Goal: Answer question/provide support

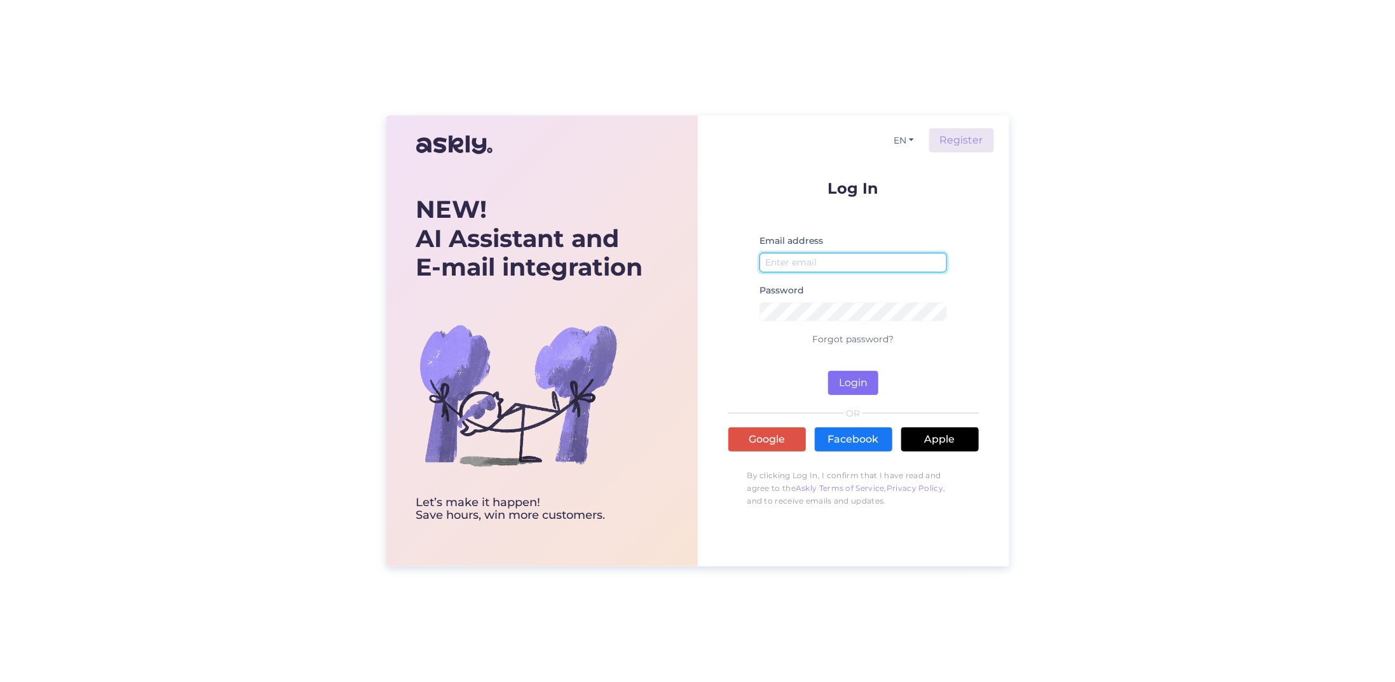
type input "[EMAIL_ADDRESS][DOMAIN_NAME]"
click at [855, 379] on button "Login" at bounding box center [853, 383] width 50 height 24
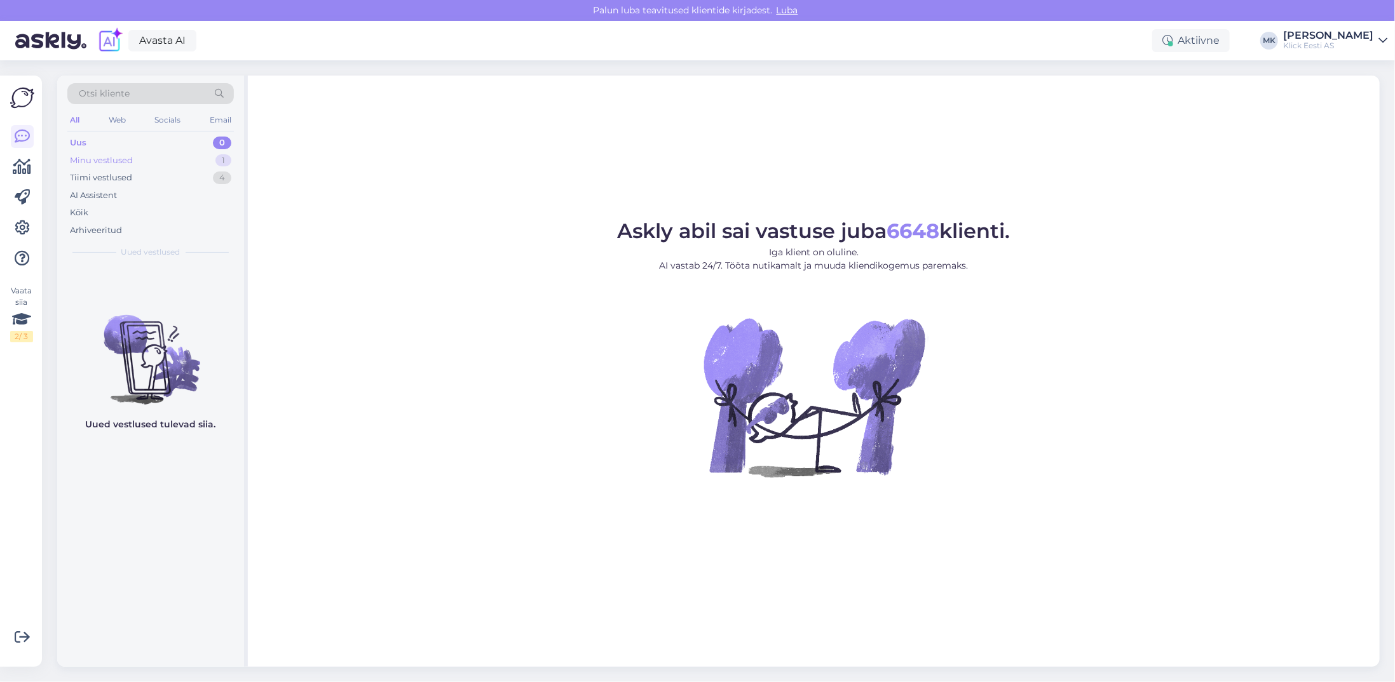
click at [93, 161] on div "Minu vestlused" at bounding box center [101, 160] width 63 height 13
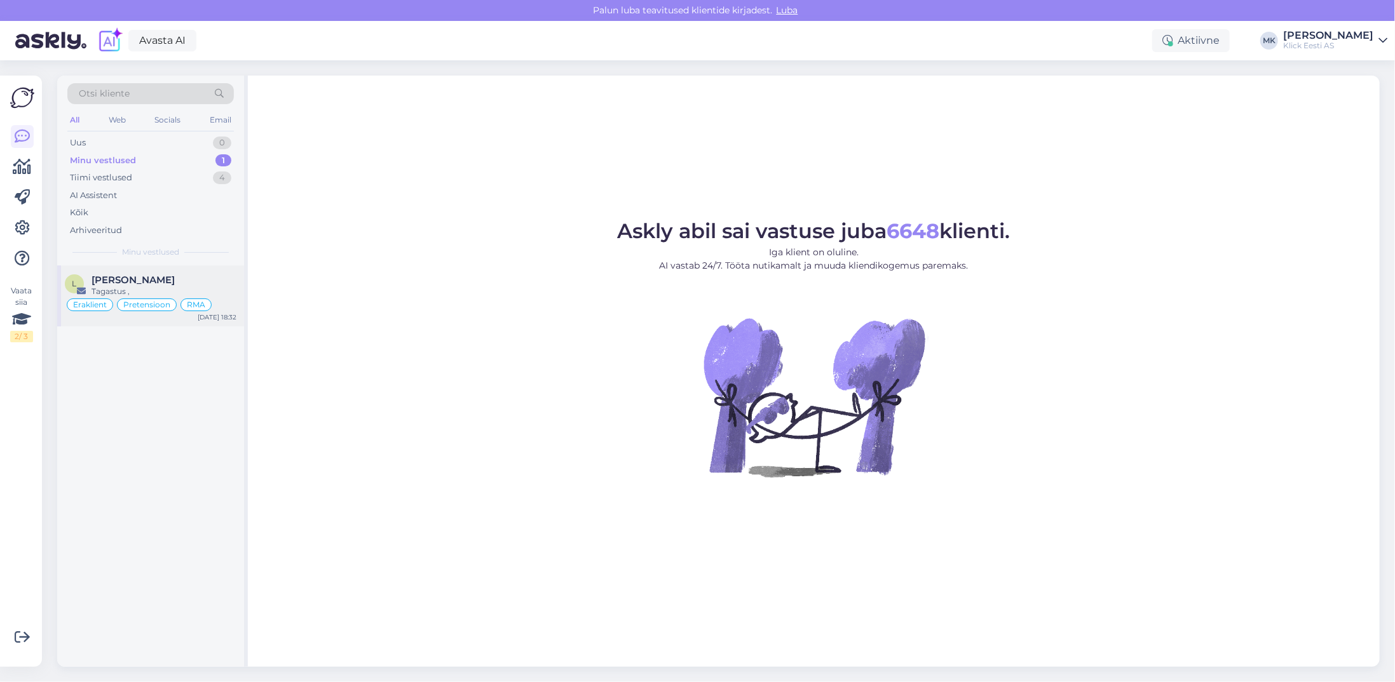
click at [100, 287] on div "Tagastus ," at bounding box center [164, 291] width 145 height 11
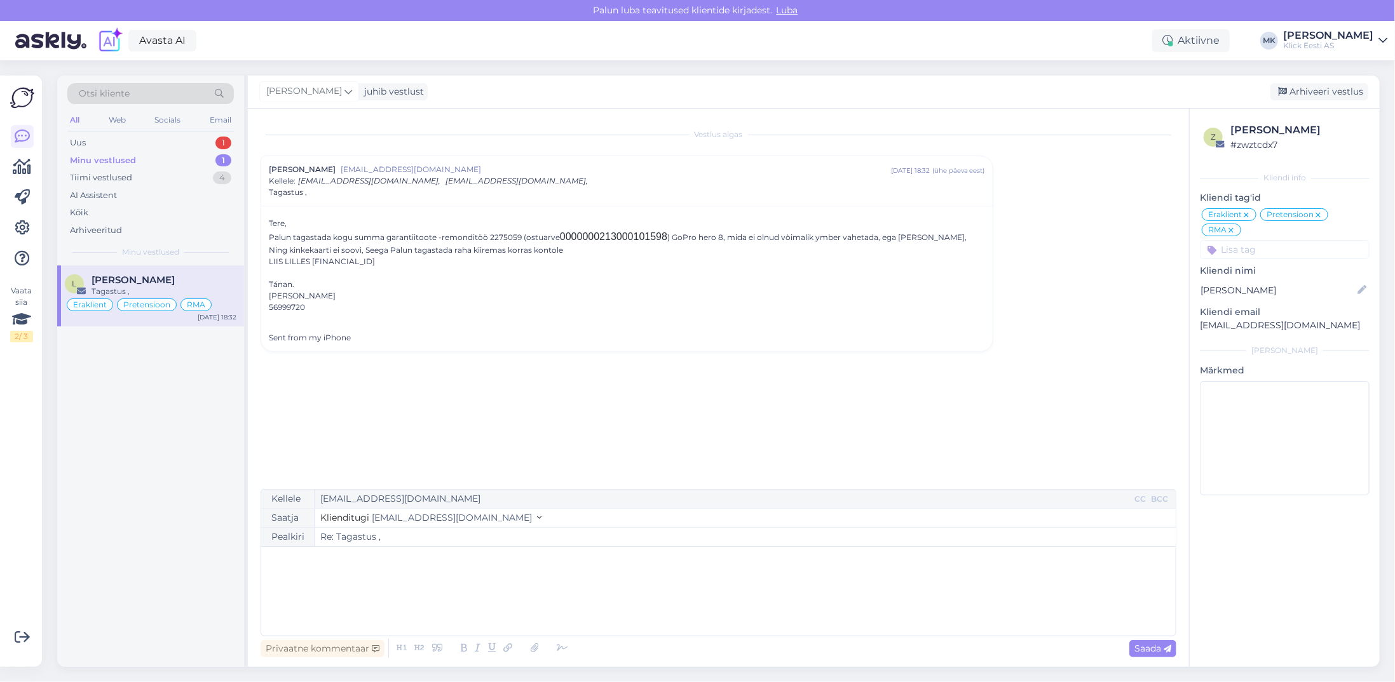
click at [387, 564] on p "﻿" at bounding box center [719, 559] width 902 height 13
click at [315, 649] on div "Privaatne kommentaar" at bounding box center [323, 649] width 124 height 17
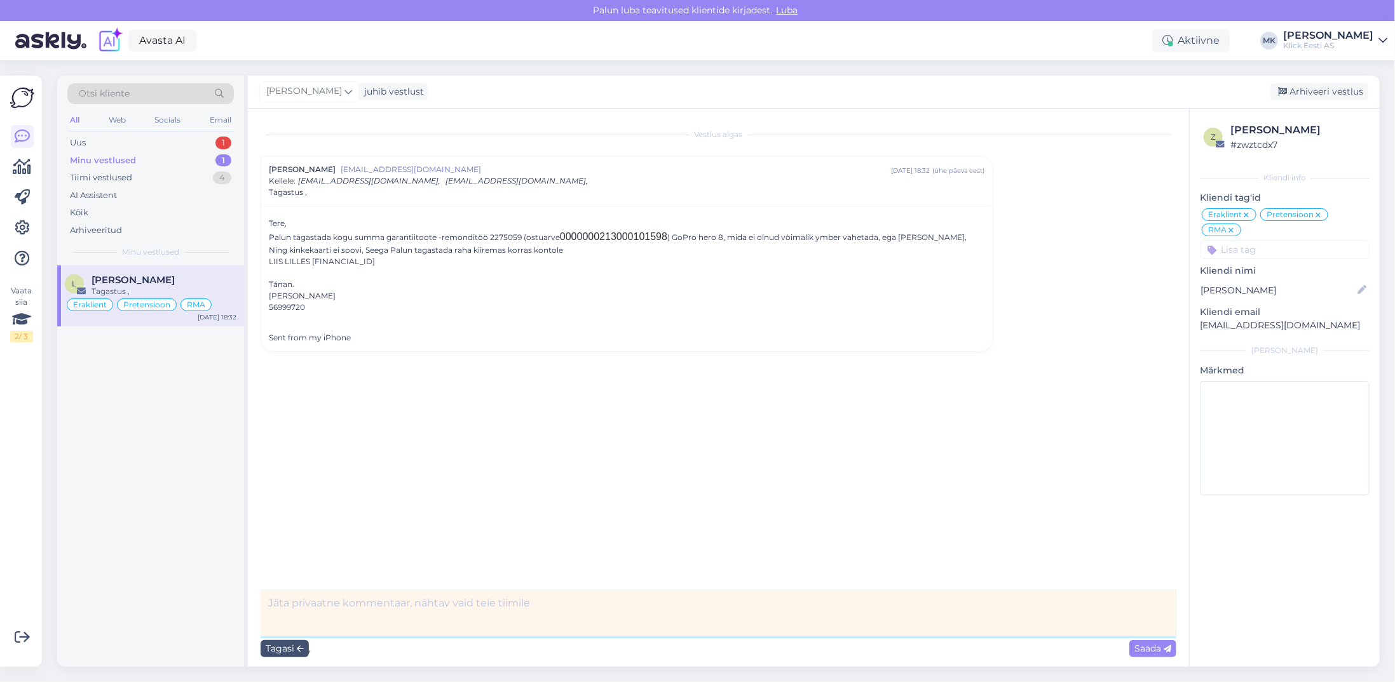
click at [340, 610] on textarea at bounding box center [719, 613] width 916 height 46
type textarea "Annikale edastatud, vastame läbi Helpdeski"
click at [1165, 646] on icon at bounding box center [1168, 650] width 8 height 8
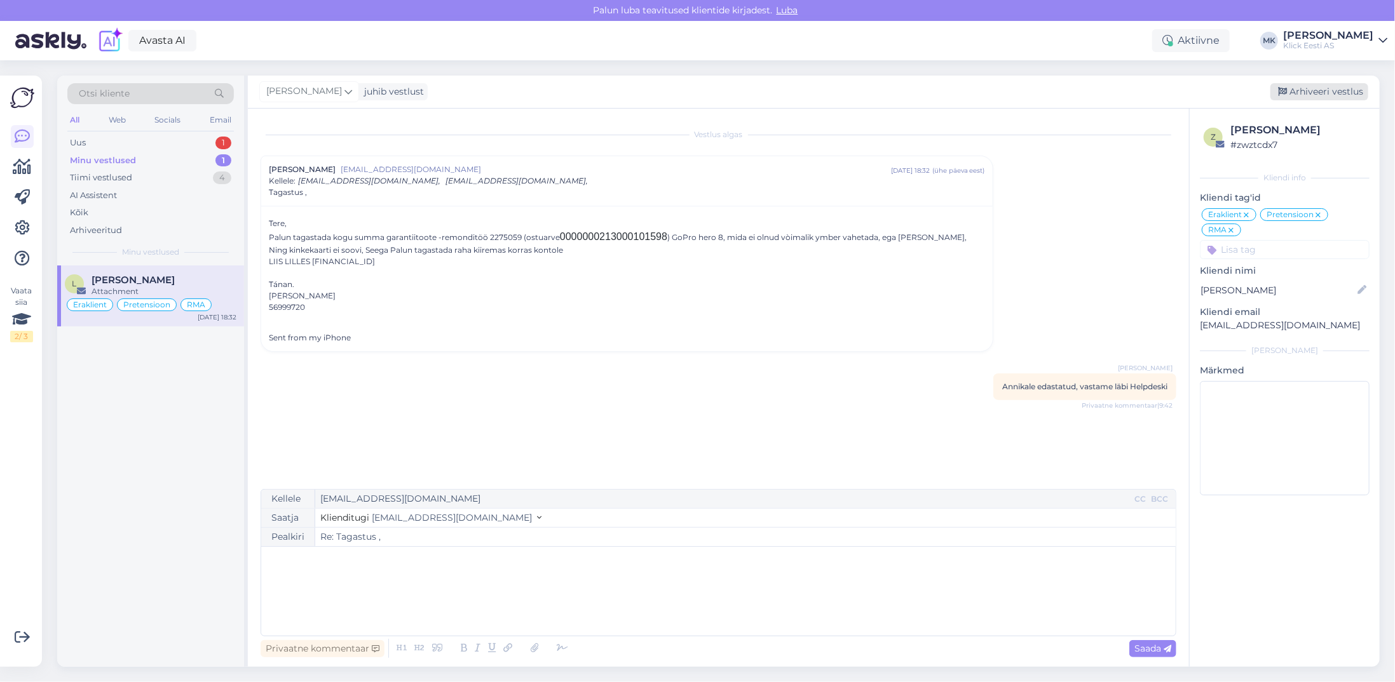
click at [1326, 90] on div "Arhiveeri vestlus" at bounding box center [1319, 91] width 98 height 17
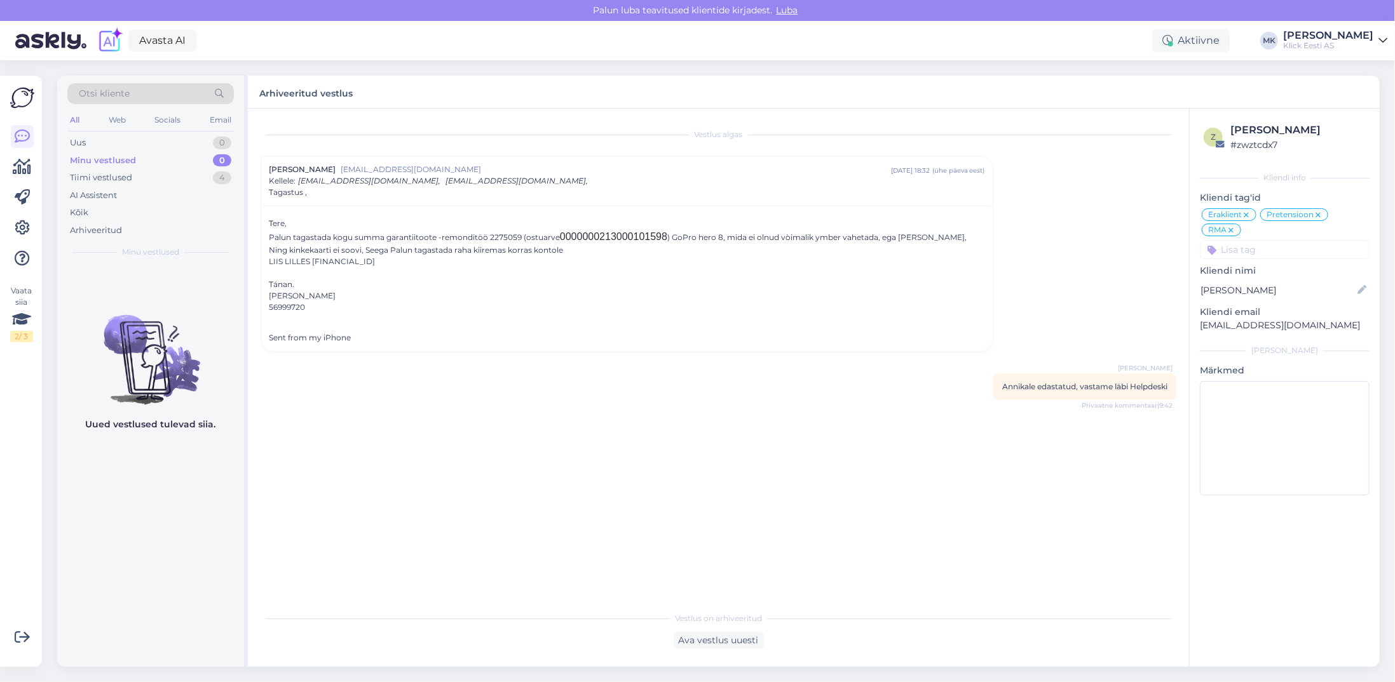
click at [132, 165] on div "Minu vestlused" at bounding box center [103, 160] width 66 height 13
click at [125, 160] on div "Minu vestlused" at bounding box center [103, 160] width 66 height 13
click at [125, 180] on div "Tiimi vestlused" at bounding box center [101, 178] width 62 height 13
